Goal: Information Seeking & Learning: Learn about a topic

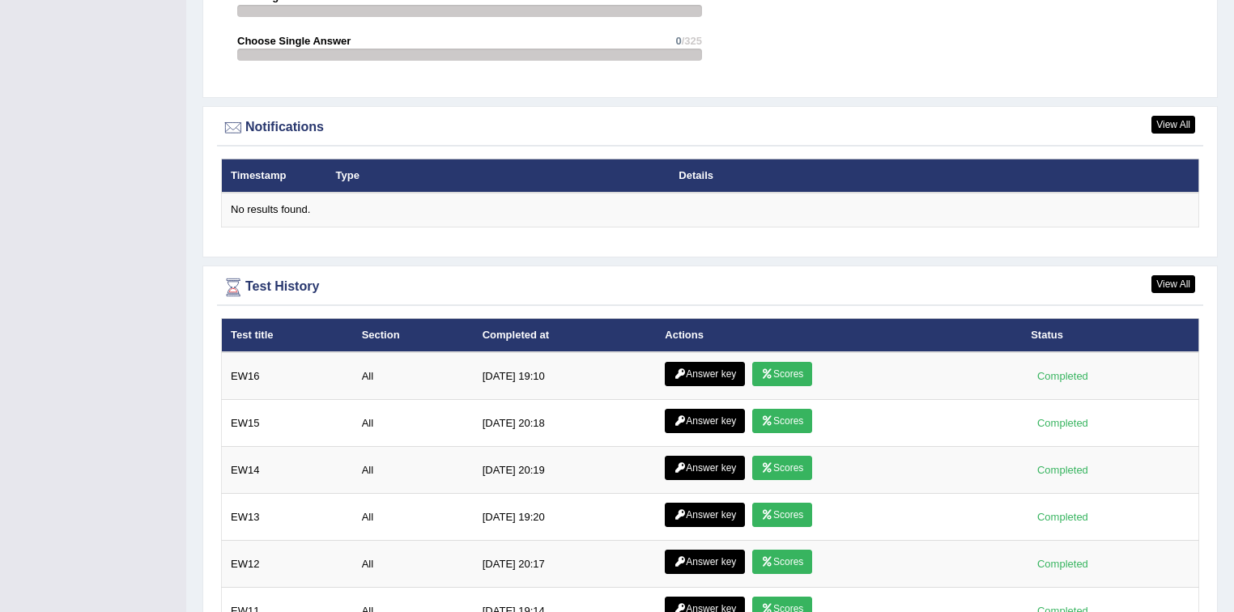
scroll to position [1879, 0]
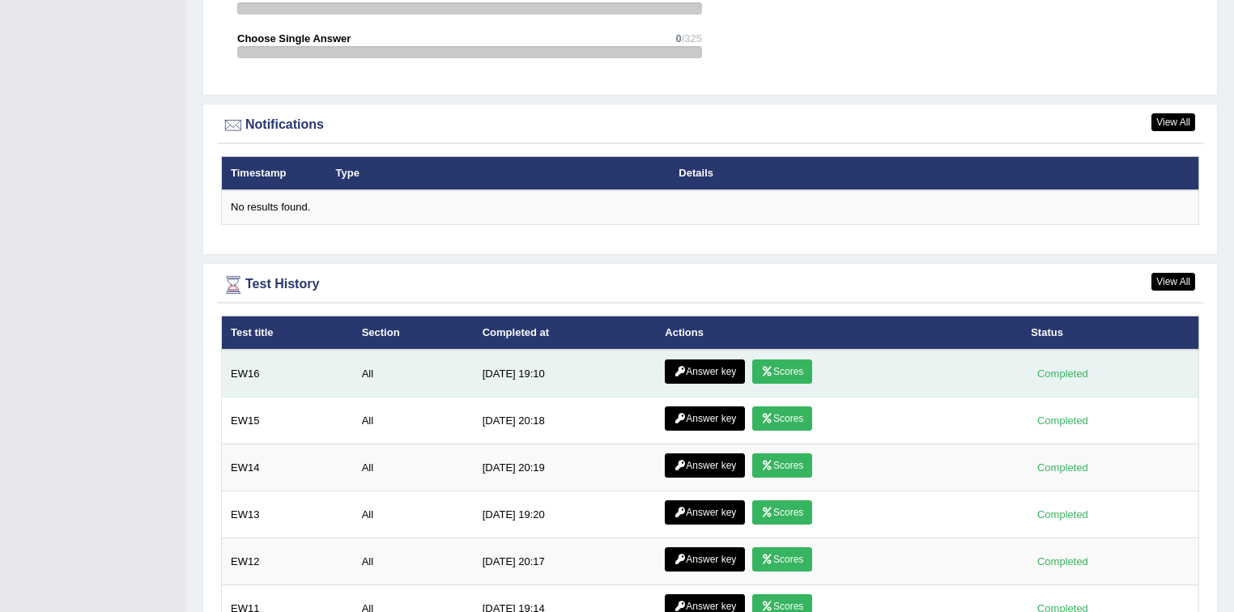
click at [780, 360] on link "Scores" at bounding box center [782, 372] width 60 height 24
click at [699, 365] on link "Answer key" at bounding box center [705, 372] width 80 height 24
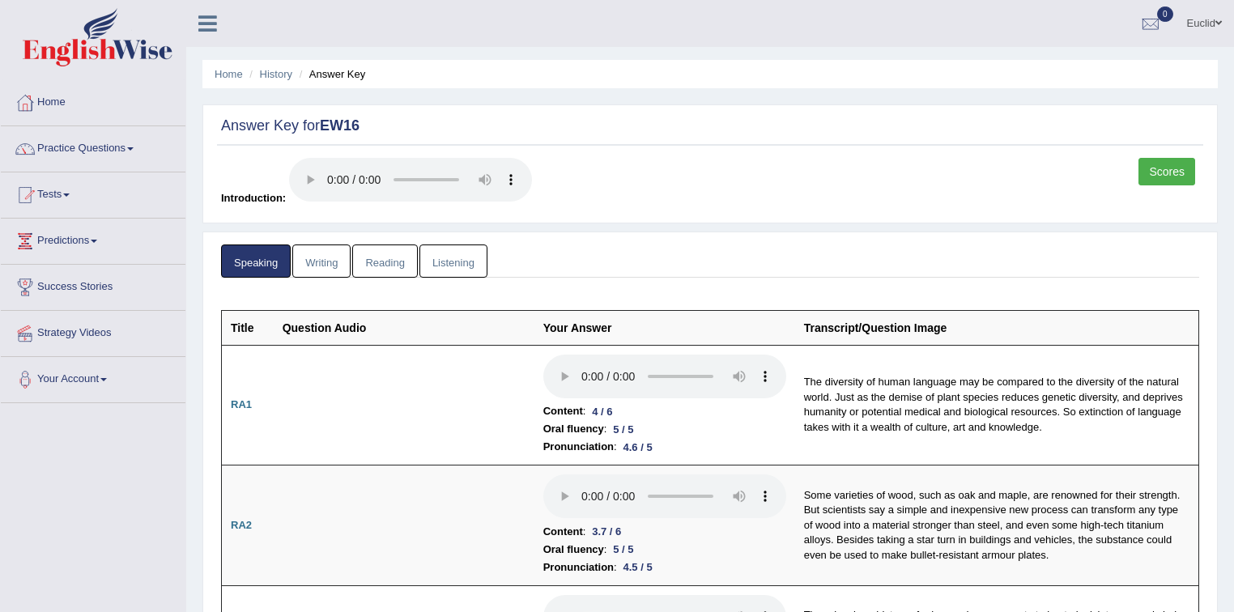
click at [330, 257] on link "Writing" at bounding box center [321, 261] width 58 height 33
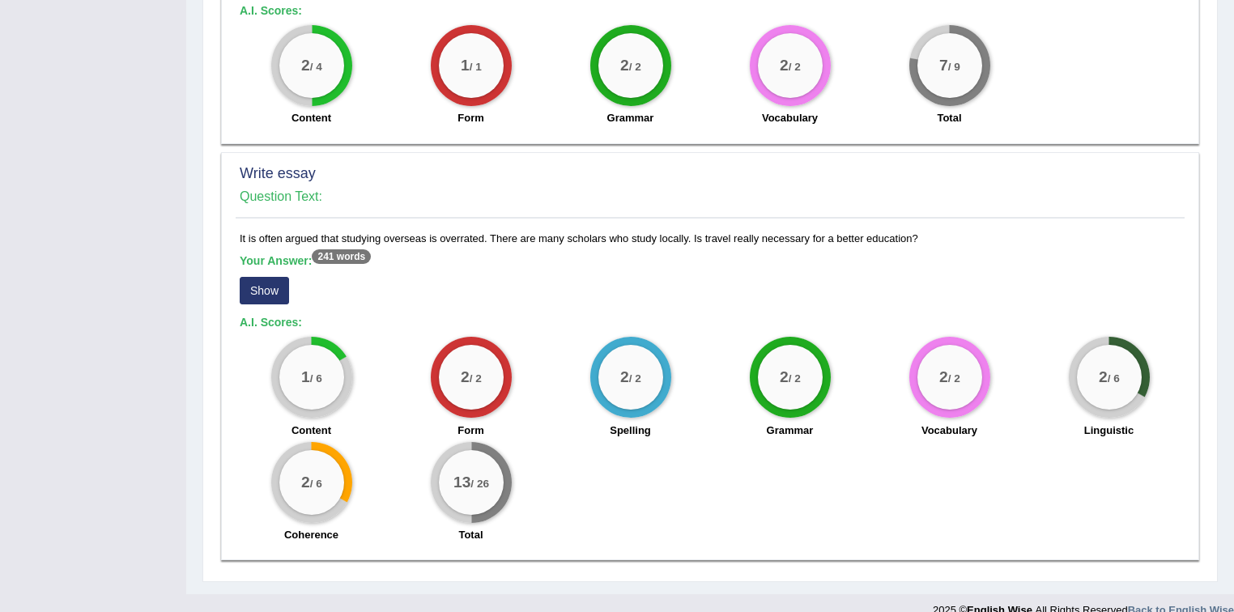
scroll to position [1033, 0]
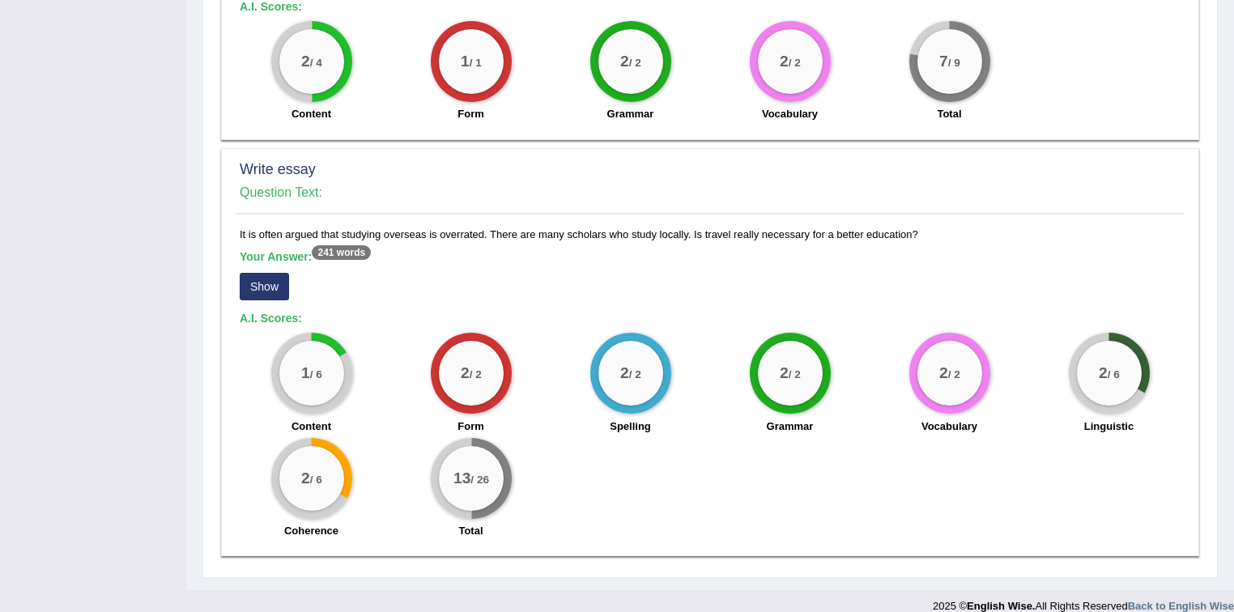
click at [262, 273] on button "Show" at bounding box center [264, 287] width 49 height 28
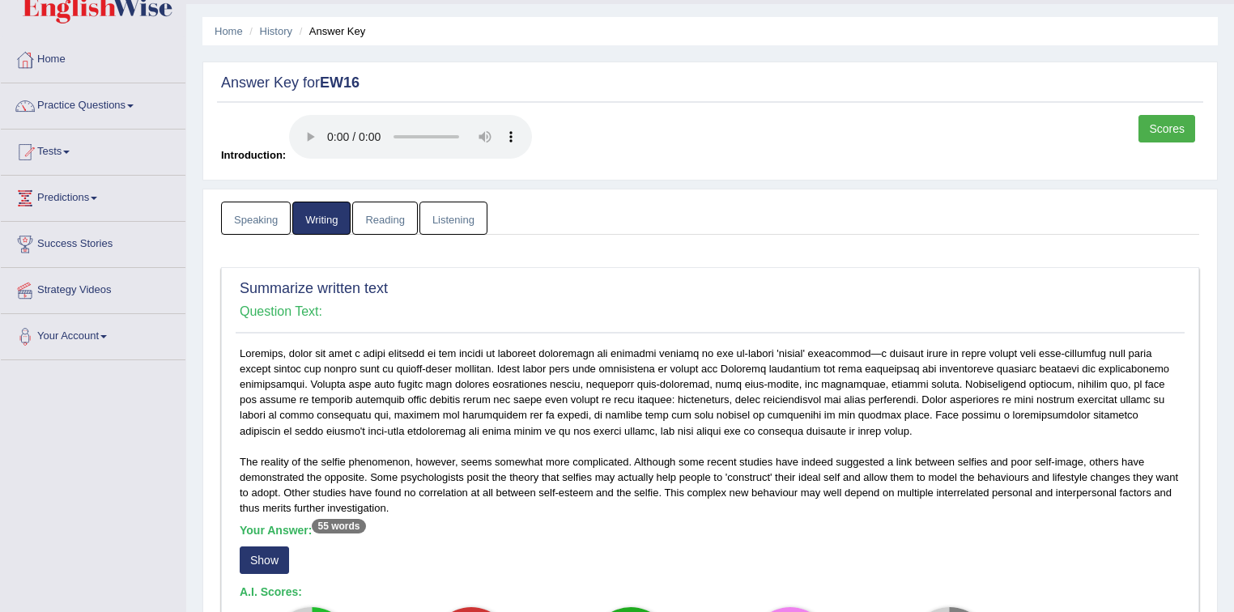
scroll to position [0, 0]
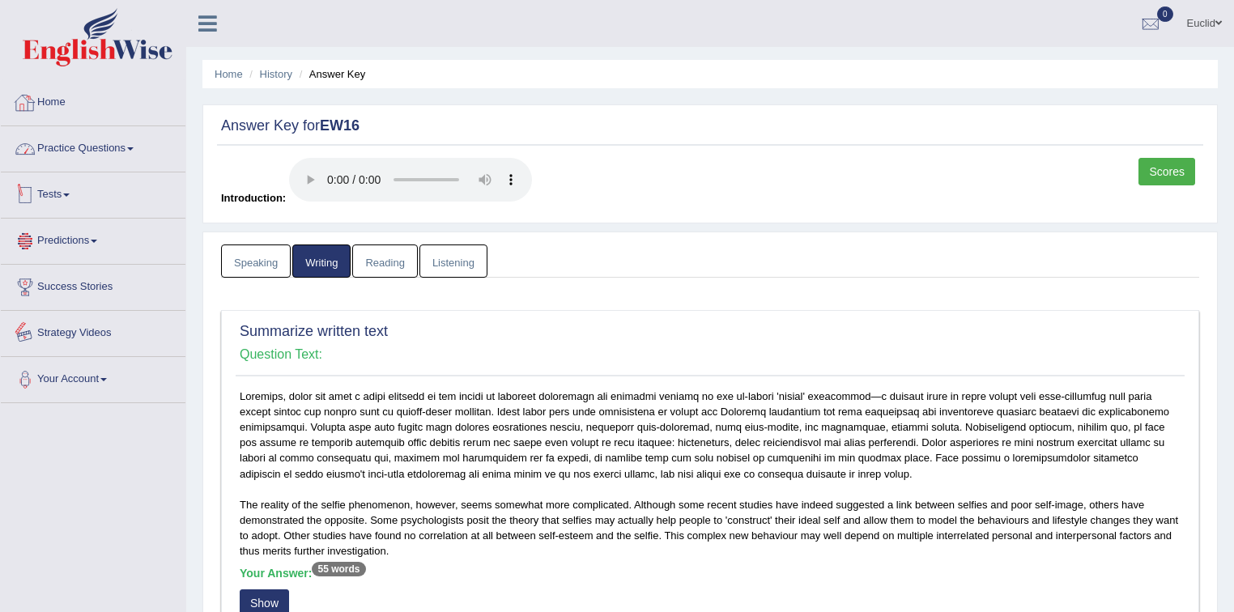
click at [58, 105] on link "Home" at bounding box center [93, 100] width 185 height 40
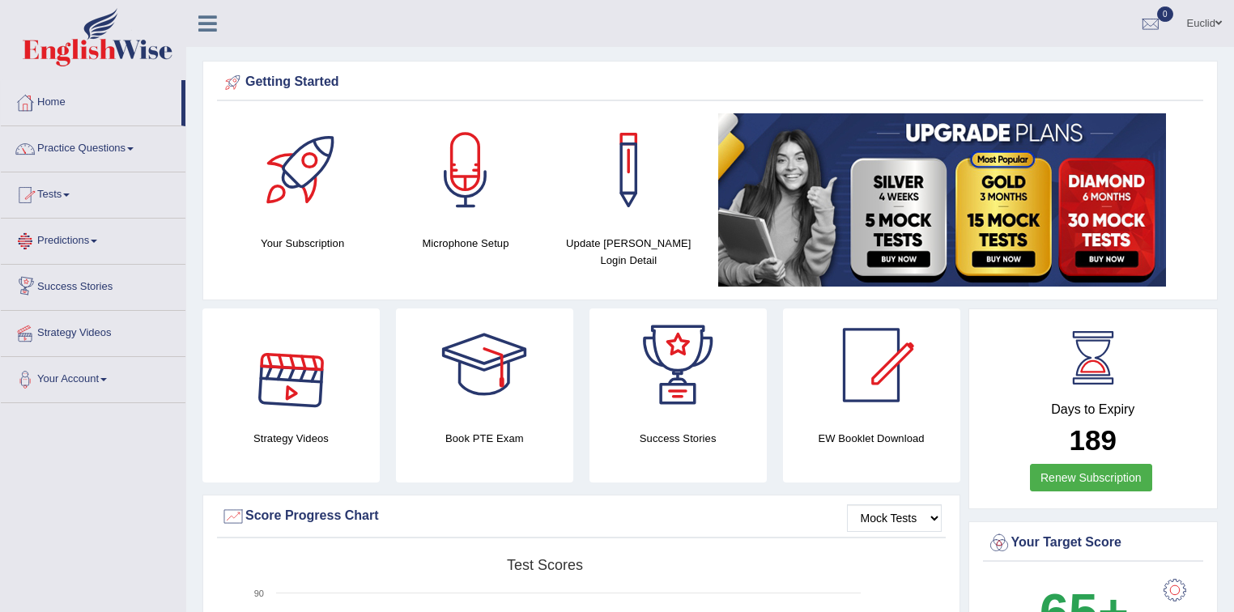
click at [69, 185] on link "Tests" at bounding box center [93, 192] width 185 height 40
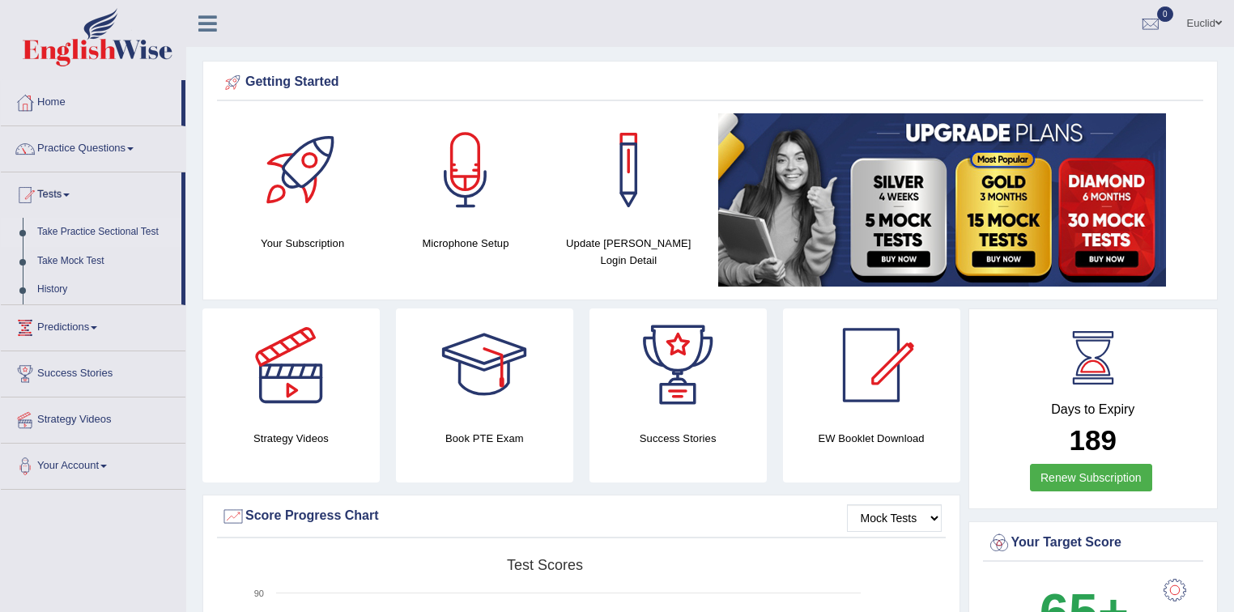
click at [123, 231] on link "Take Practice Sectional Test" at bounding box center [105, 232] width 151 height 29
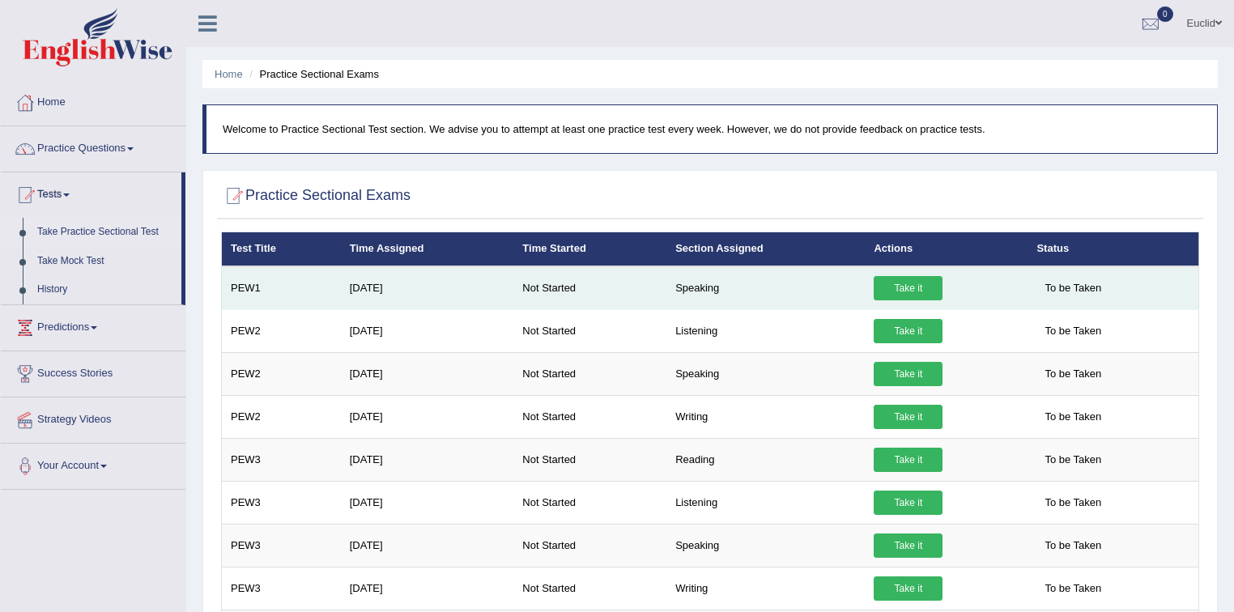
click at [888, 287] on link "Take it" at bounding box center [908, 288] width 69 height 24
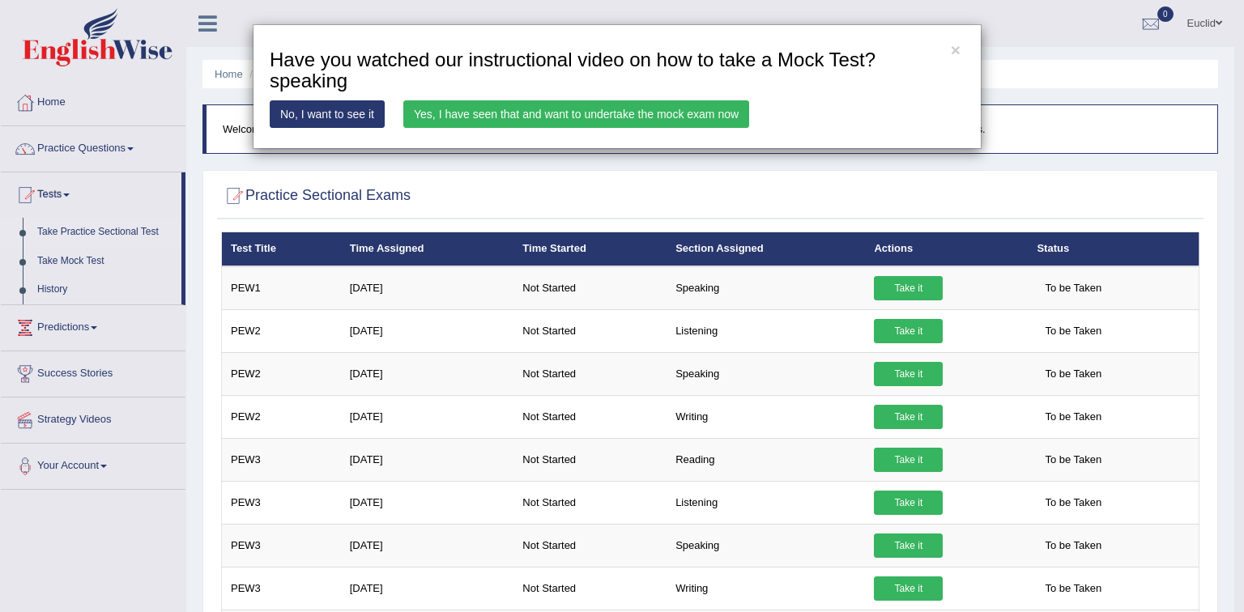
click at [363, 120] on link "No, I want to see it" at bounding box center [327, 114] width 115 height 28
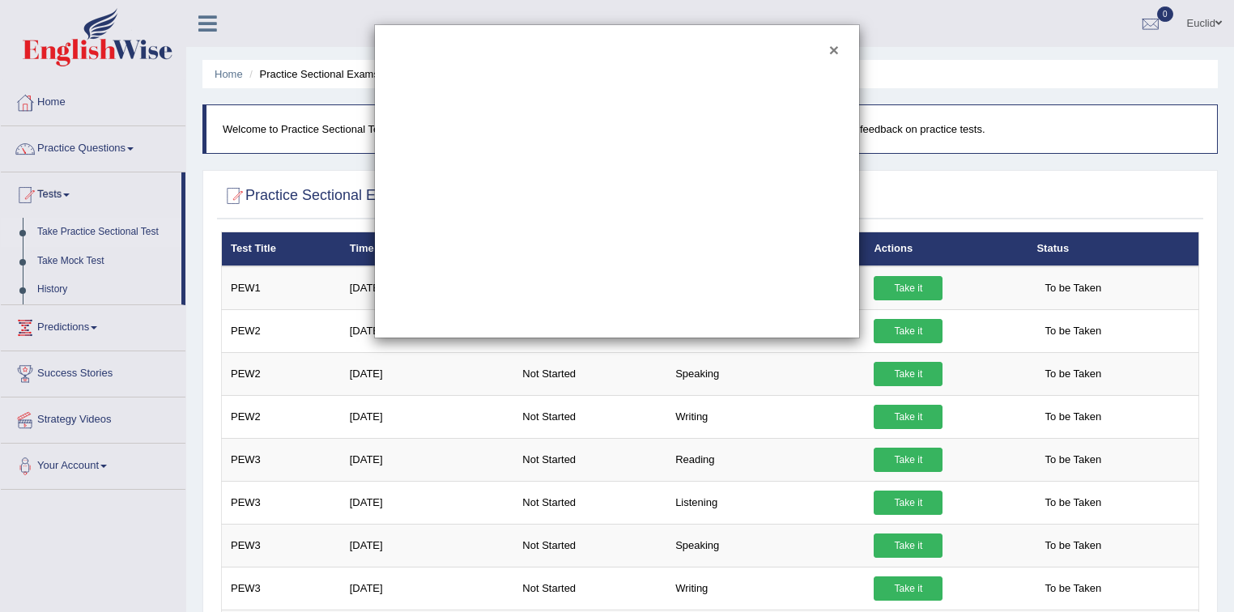
click at [832, 48] on button "×" at bounding box center [834, 49] width 10 height 17
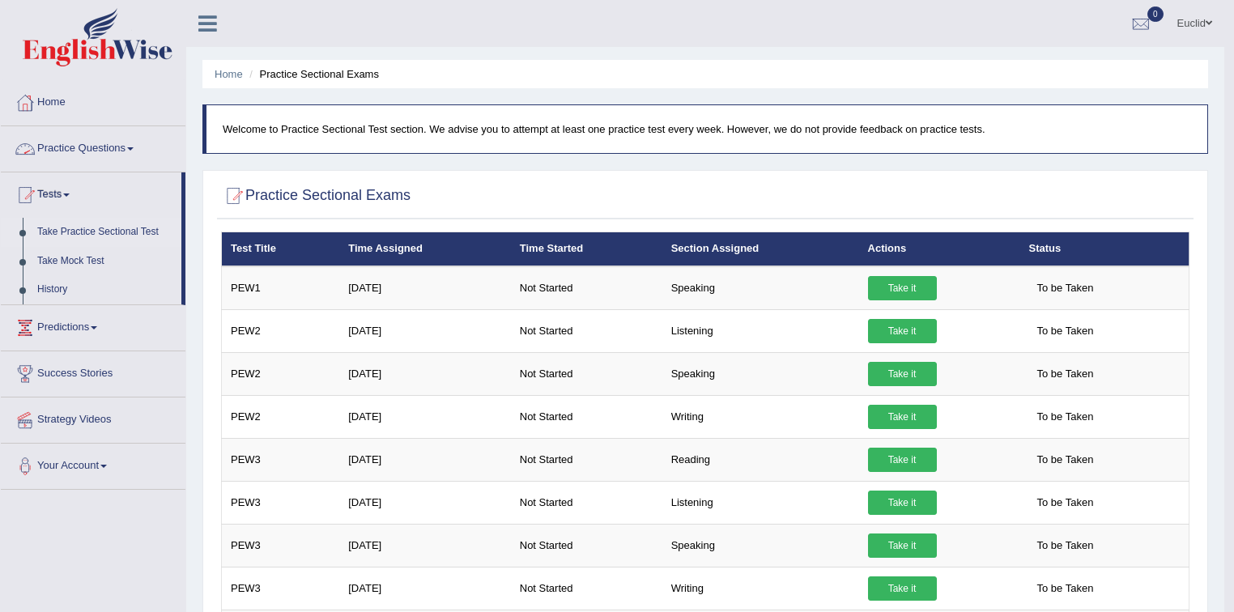
click at [139, 151] on link "Practice Questions" at bounding box center [93, 146] width 185 height 40
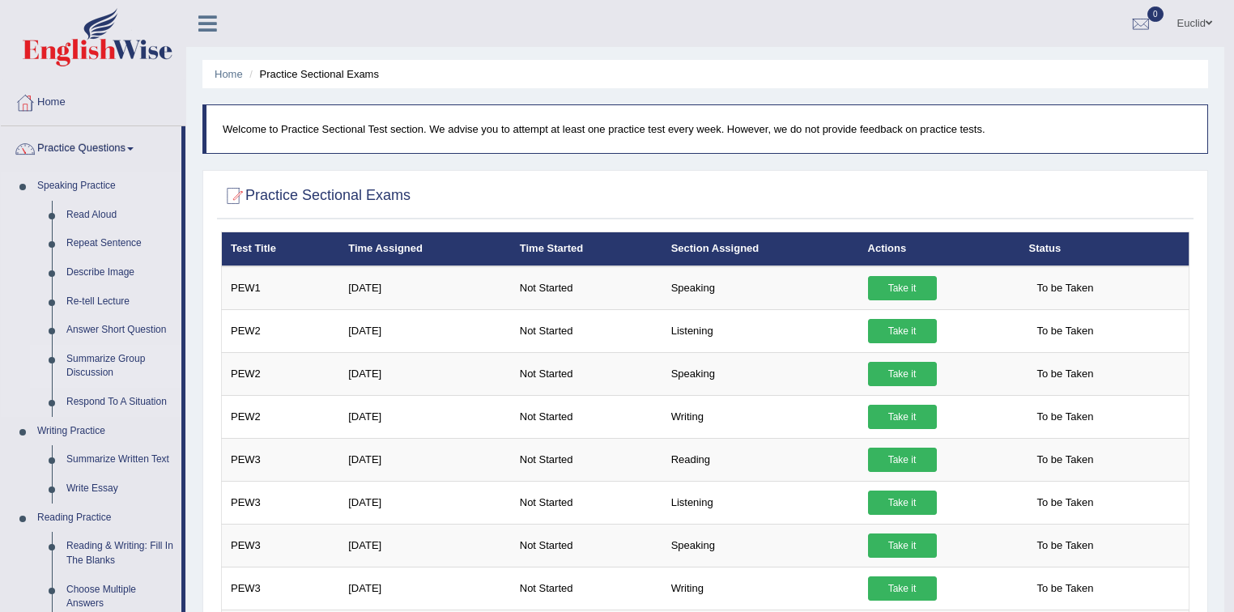
click at [102, 361] on link "Summarize Group Discussion" at bounding box center [120, 366] width 122 height 43
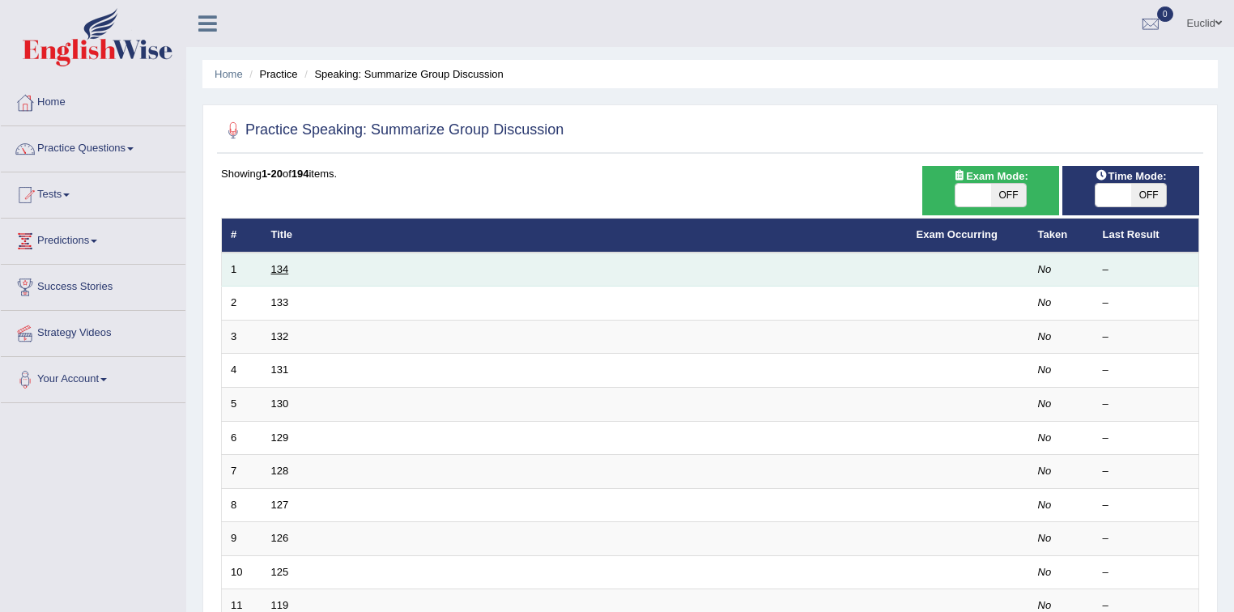
click at [283, 269] on link "134" at bounding box center [280, 269] width 18 height 12
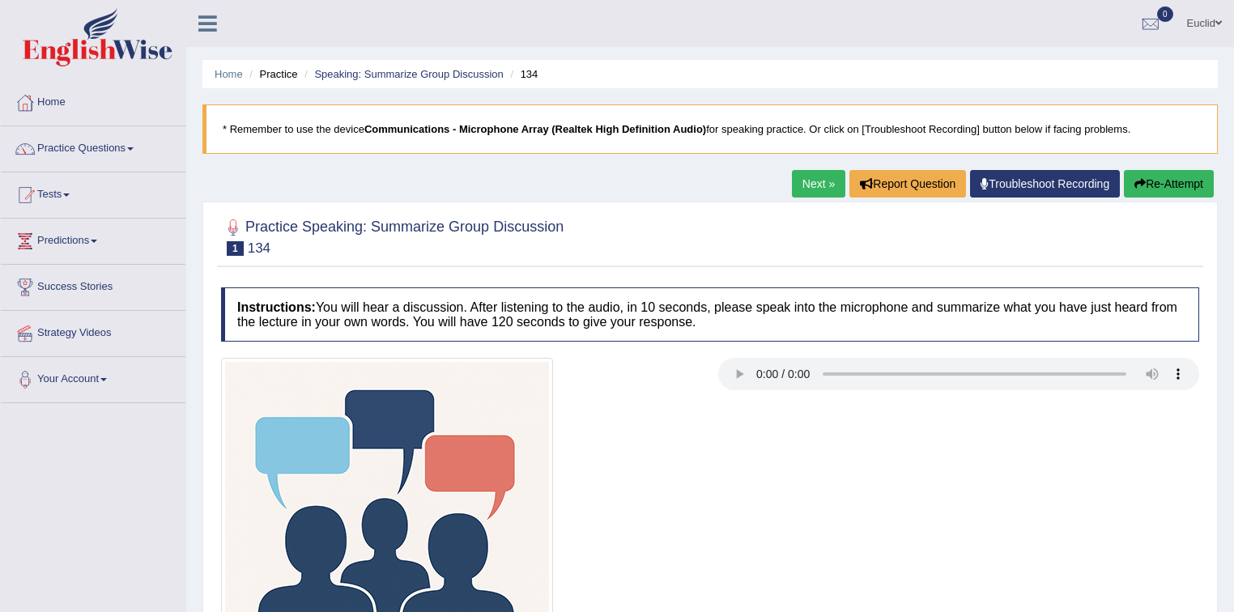
click at [49, 98] on link "Home" at bounding box center [93, 100] width 185 height 40
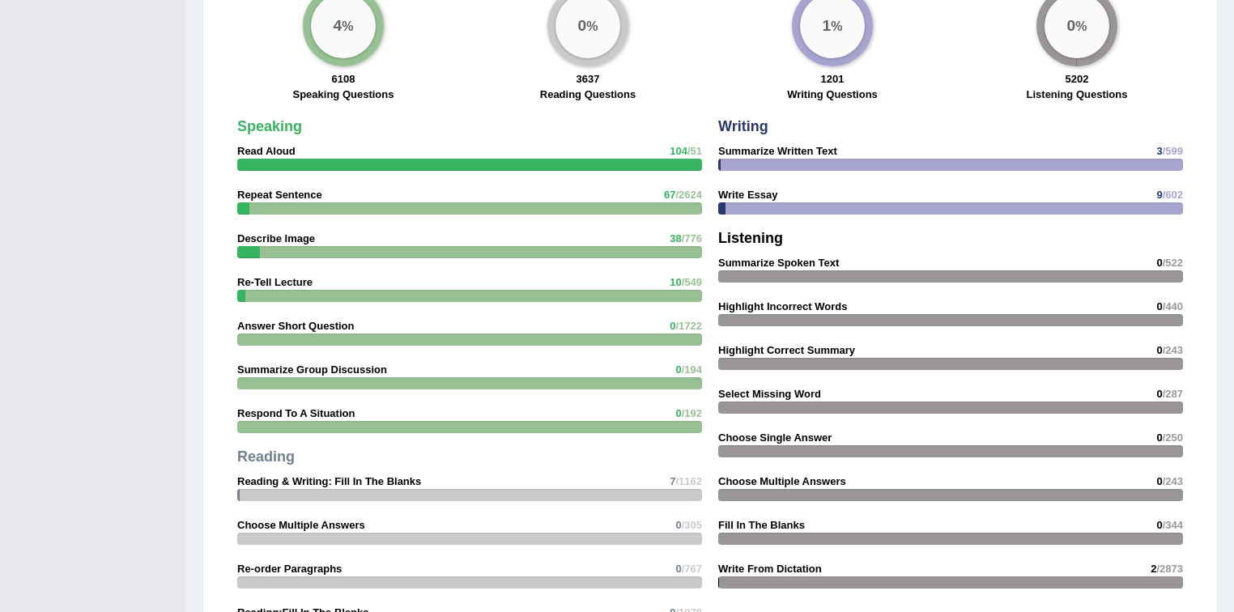
scroll to position [1296, 0]
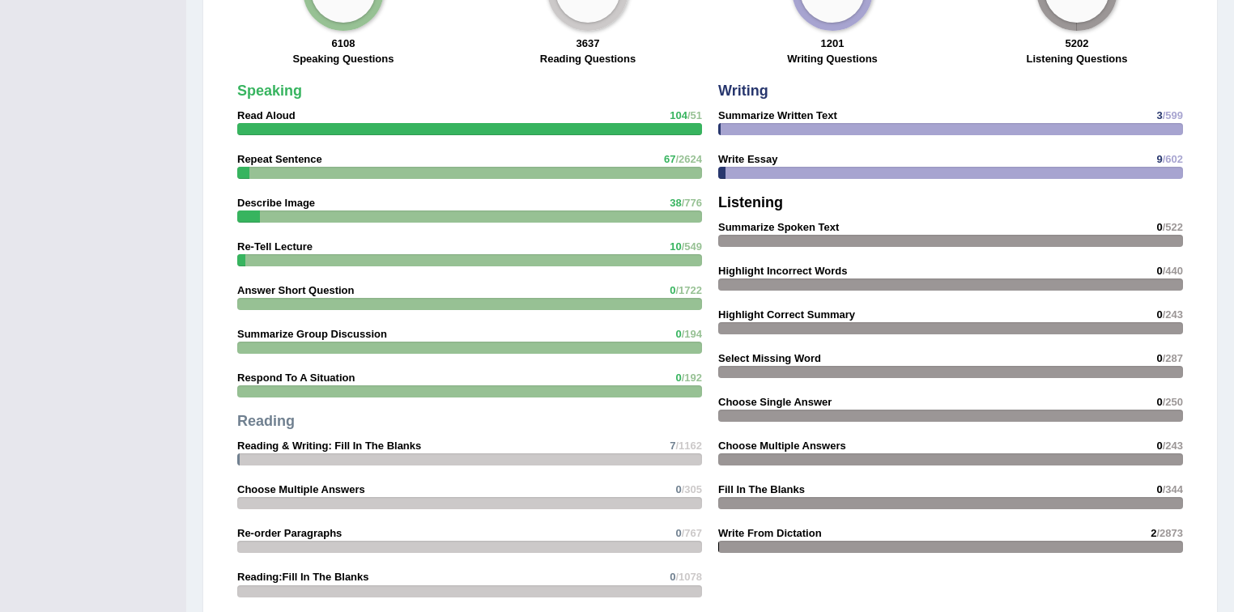
click at [566, 331] on div "Speaking Read Aloud 104 /51 Repeat Sentence 67 /2624 Describe Image 38 /776 Re-…" at bounding box center [469, 366] width 481 height 582
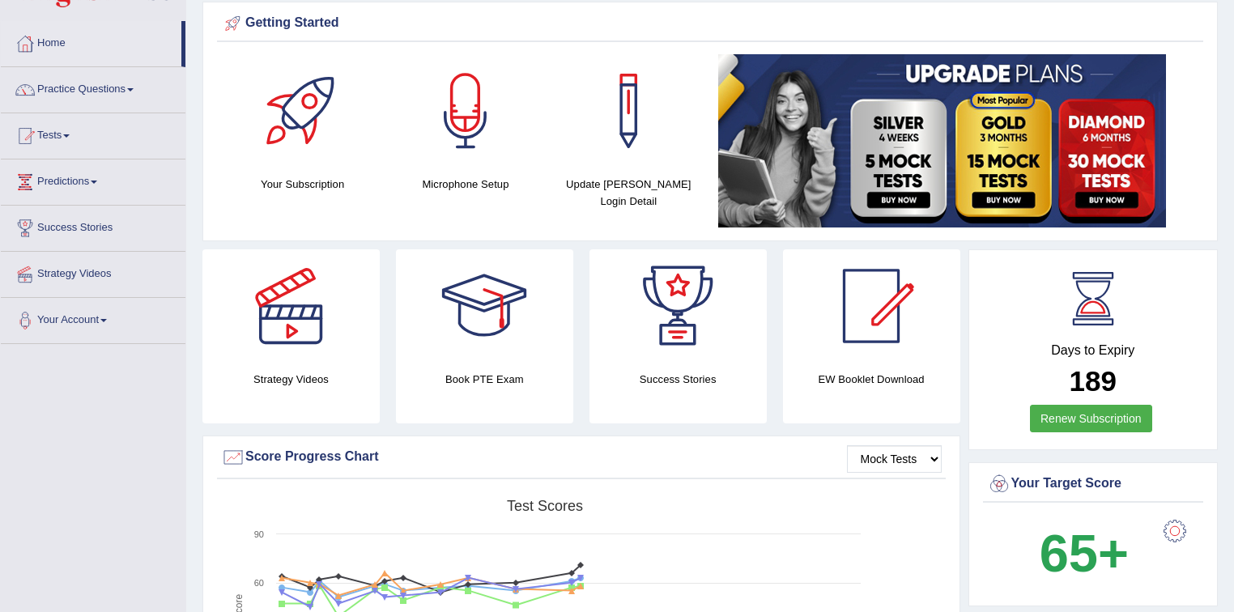
scroll to position [0, 0]
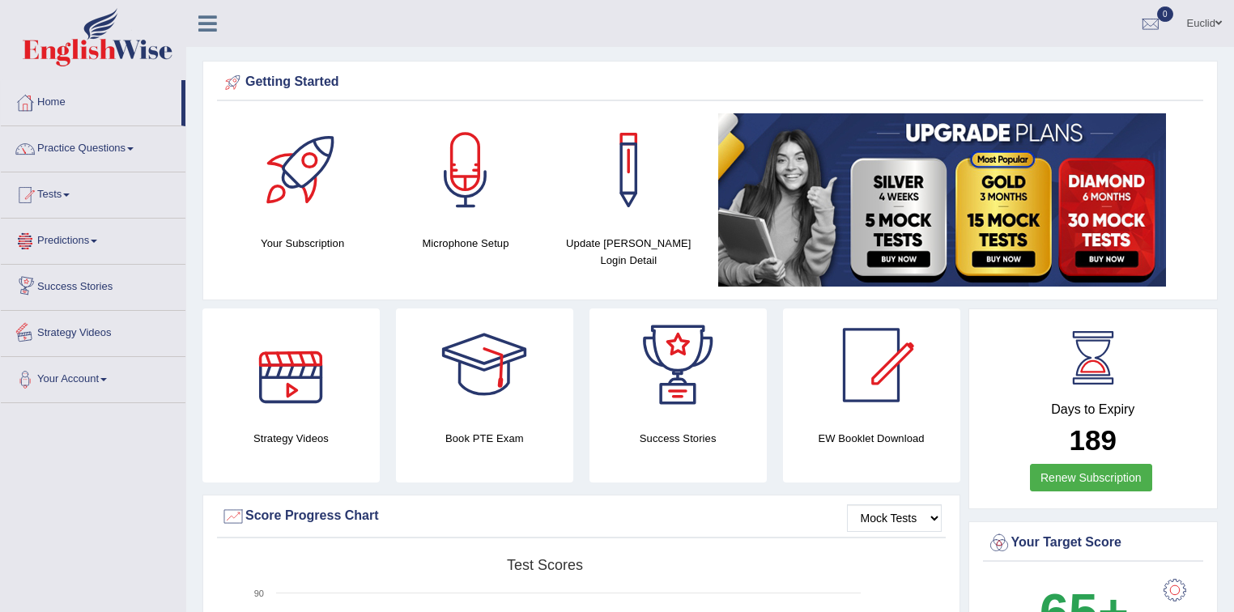
click at [100, 245] on link "Predictions" at bounding box center [93, 239] width 185 height 40
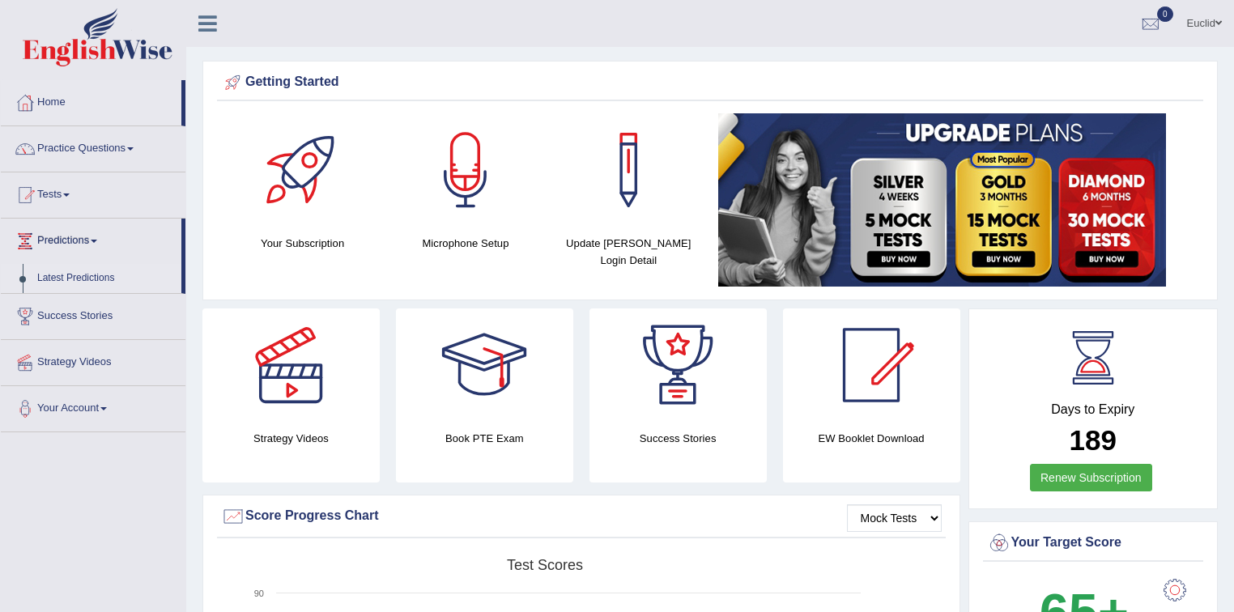
click at [85, 280] on link "Latest Predictions" at bounding box center [105, 278] width 151 height 29
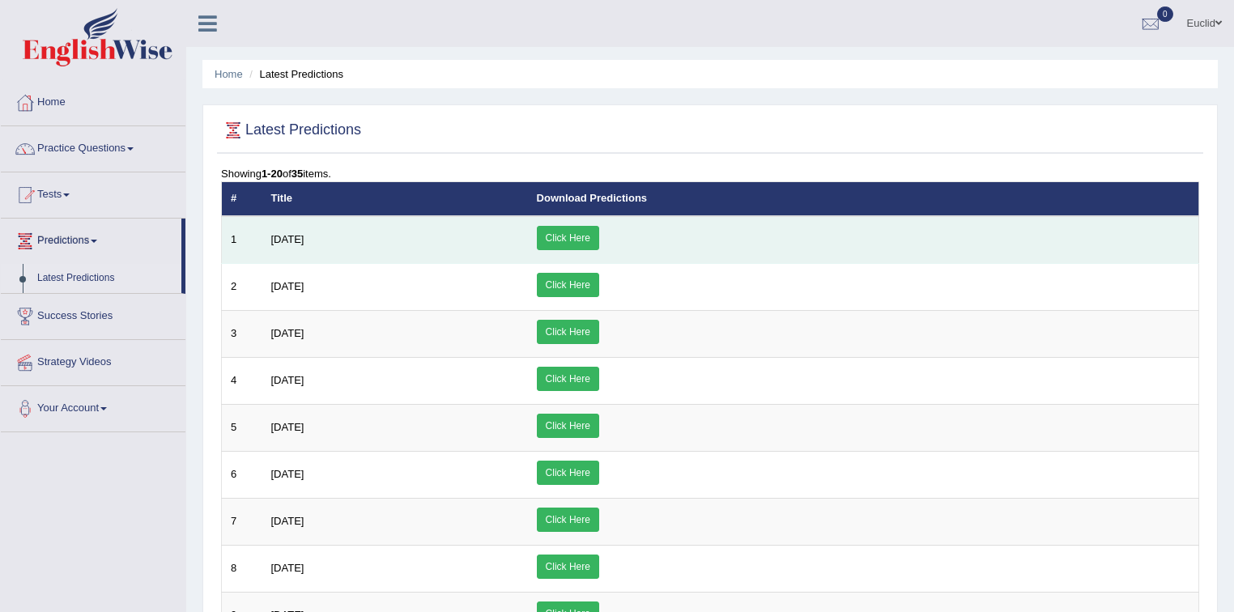
click at [599, 240] on link "Click Here" at bounding box center [568, 238] width 62 height 24
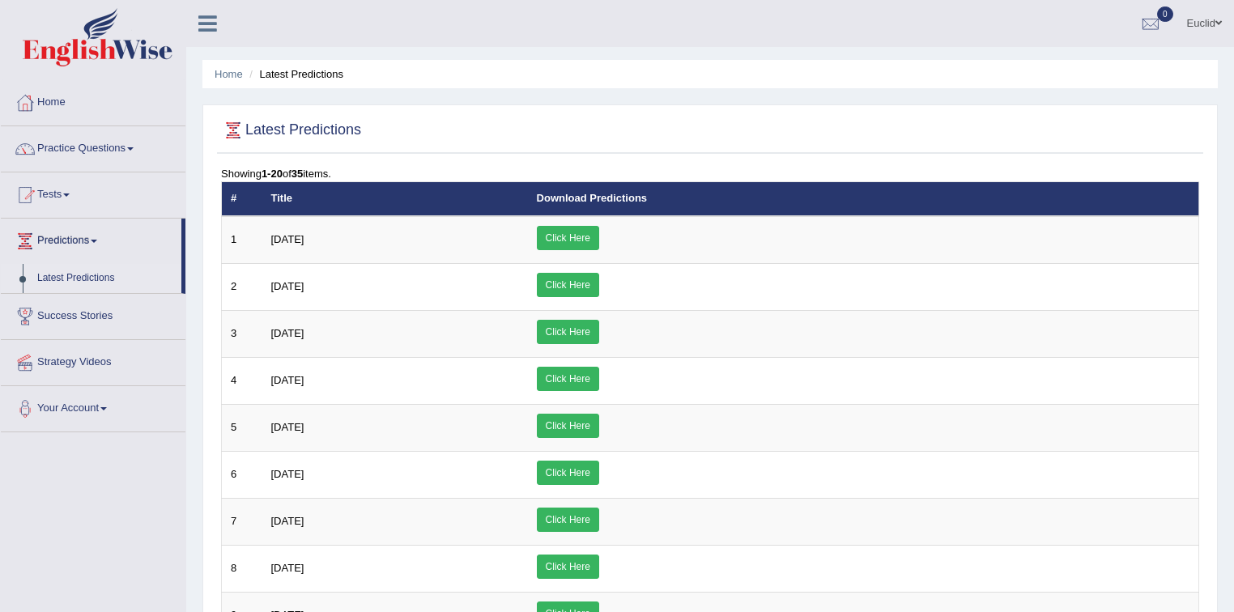
click at [103, 360] on link "Strategy Videos" at bounding box center [93, 360] width 185 height 40
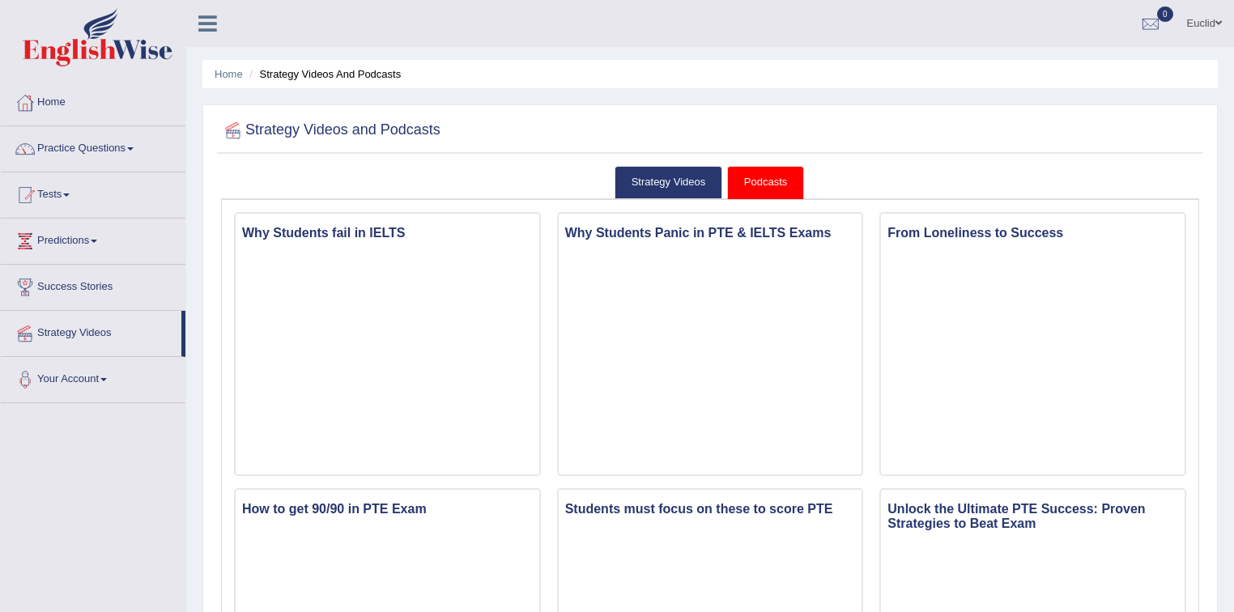
click at [777, 185] on link "Podcasts" at bounding box center [765, 182] width 77 height 33
click at [689, 177] on link "Strategy Videos" at bounding box center [669, 182] width 109 height 33
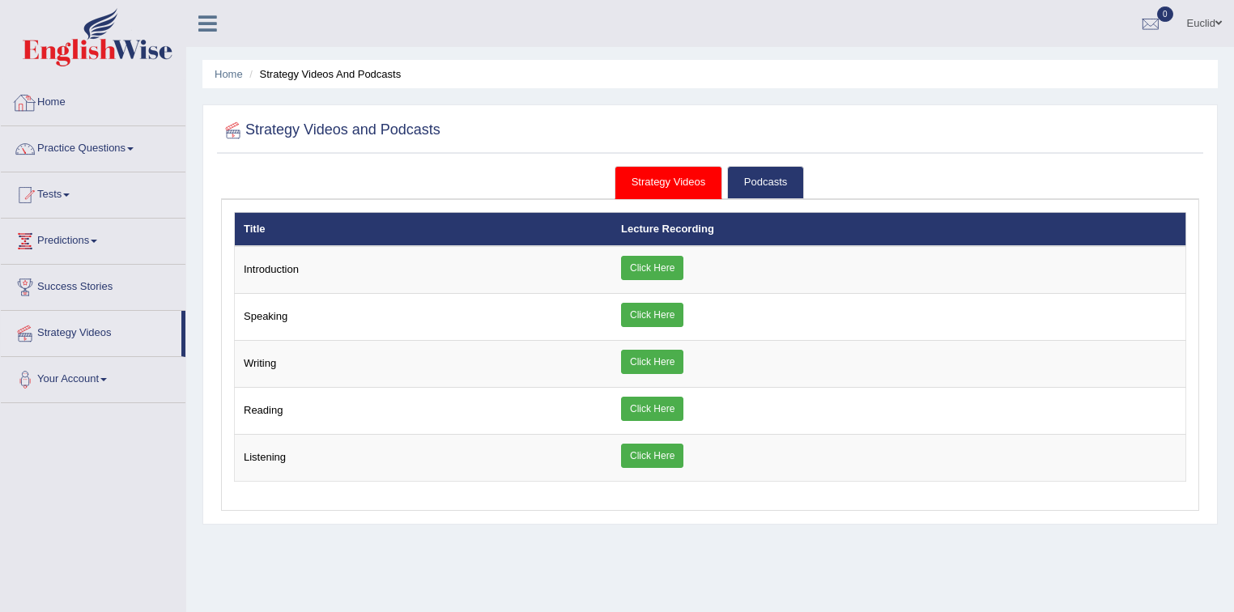
click at [58, 100] on link "Home" at bounding box center [93, 100] width 185 height 40
